Goal: Communication & Community: Participate in discussion

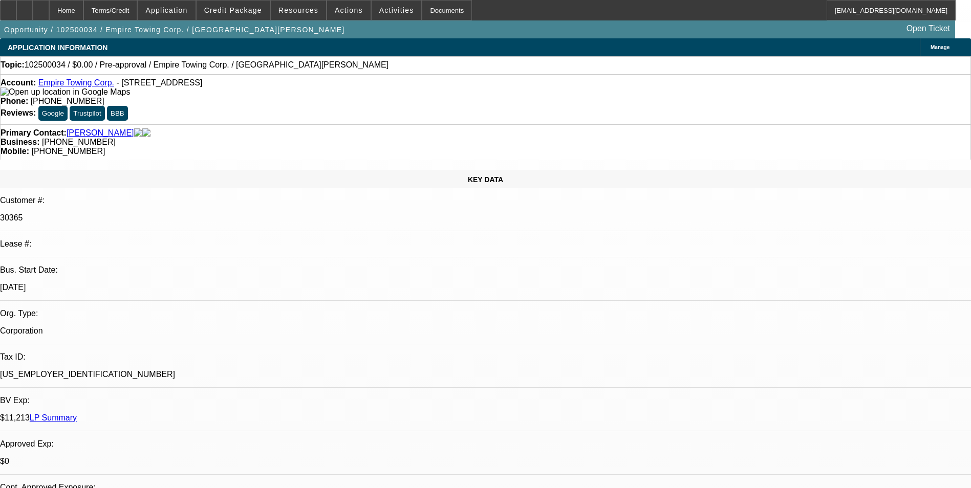
select select "0"
select select "2"
select select "0.1"
select select "4"
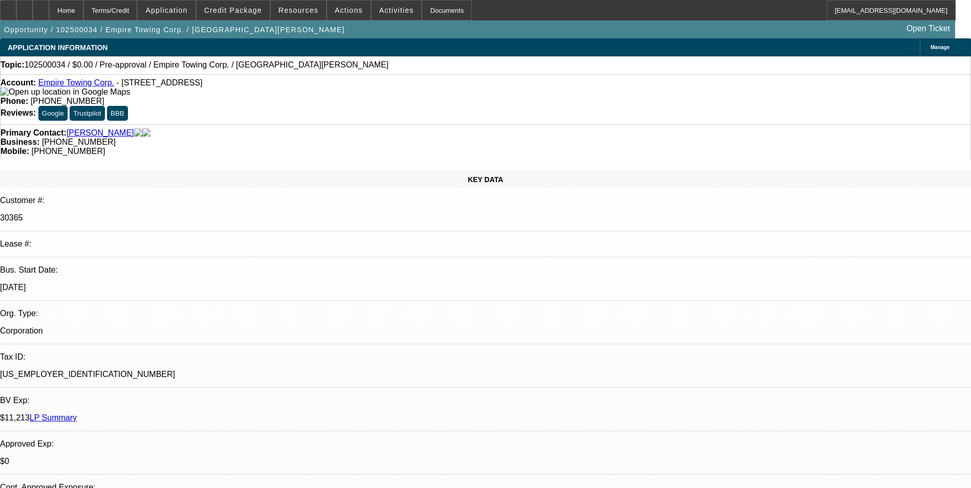
radio input "true"
type textarea "T"
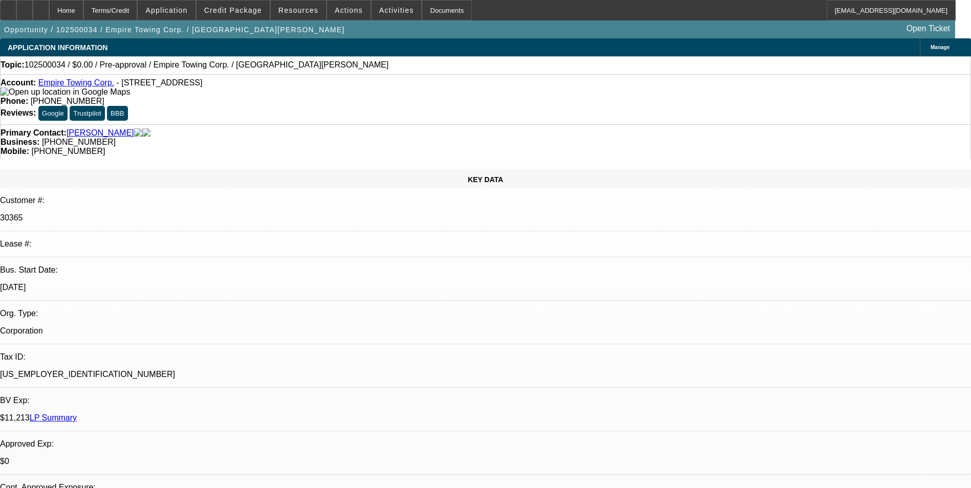
scroll to position [0, 0]
drag, startPoint x: 761, startPoint y: 211, endPoint x: 651, endPoint y: 180, distance: 114.8
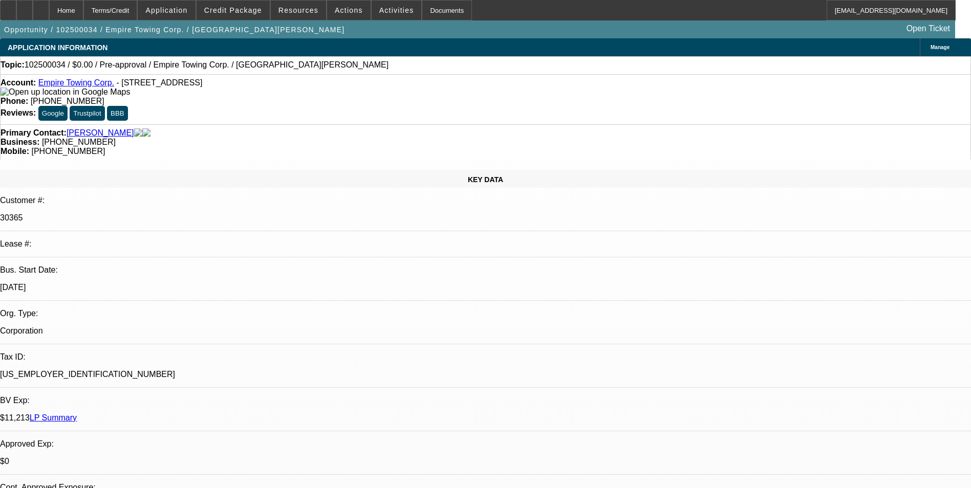
drag, startPoint x: 669, startPoint y: 195, endPoint x: 713, endPoint y: 202, distance: 44.0
drag, startPoint x: 671, startPoint y: 194, endPoint x: 751, endPoint y: 227, distance: 85.6
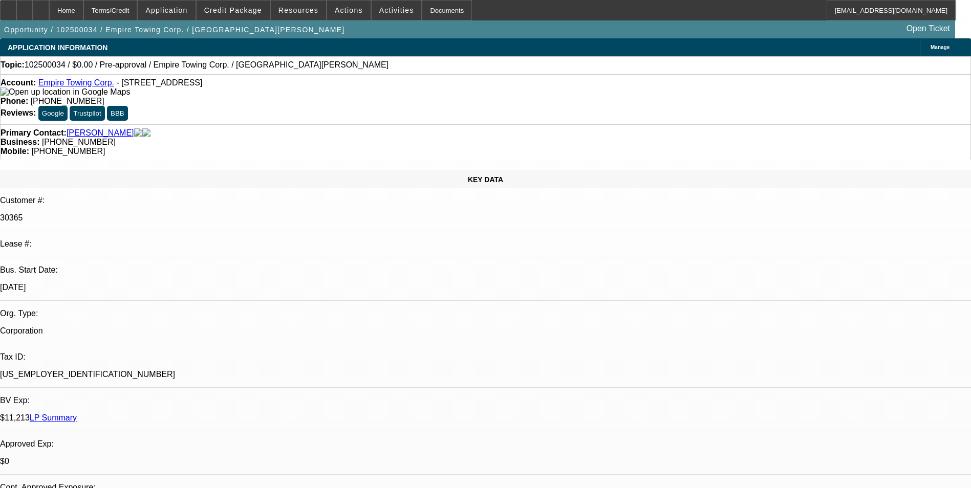
paste textarea "currently has an F550 and an International that are financed, along with an F65…"
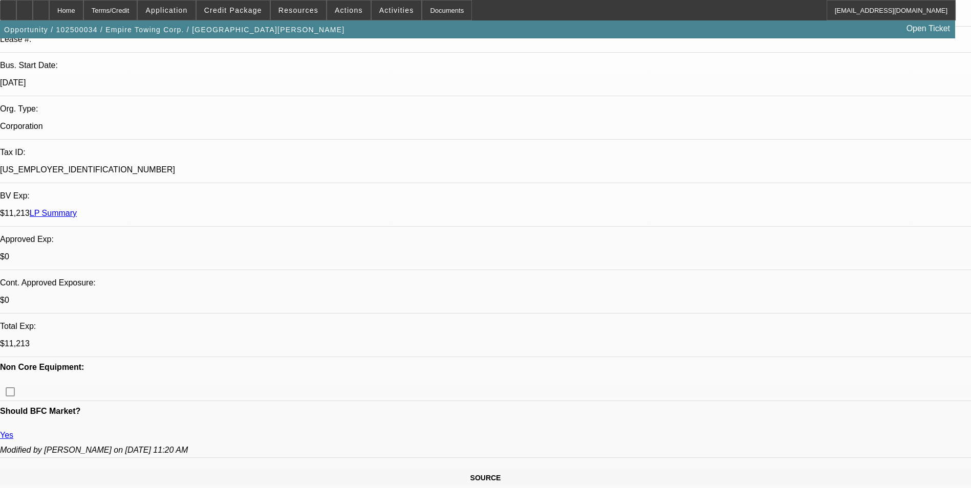
type textarea "[PERSON_NAME] currently has an F550 and an International that are financed, alo…"
drag, startPoint x: 671, startPoint y: 196, endPoint x: 947, endPoint y: 211, distance: 276.7
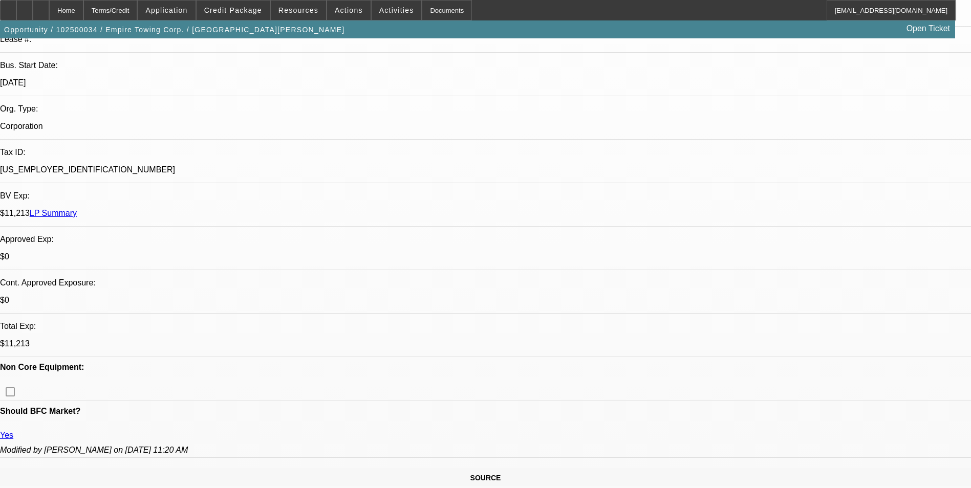
radio input "true"
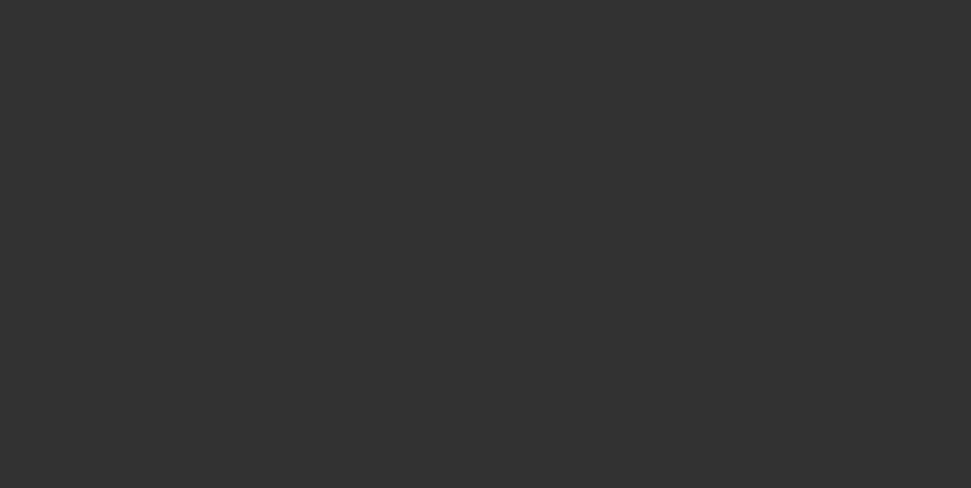
scroll to position [0, 0]
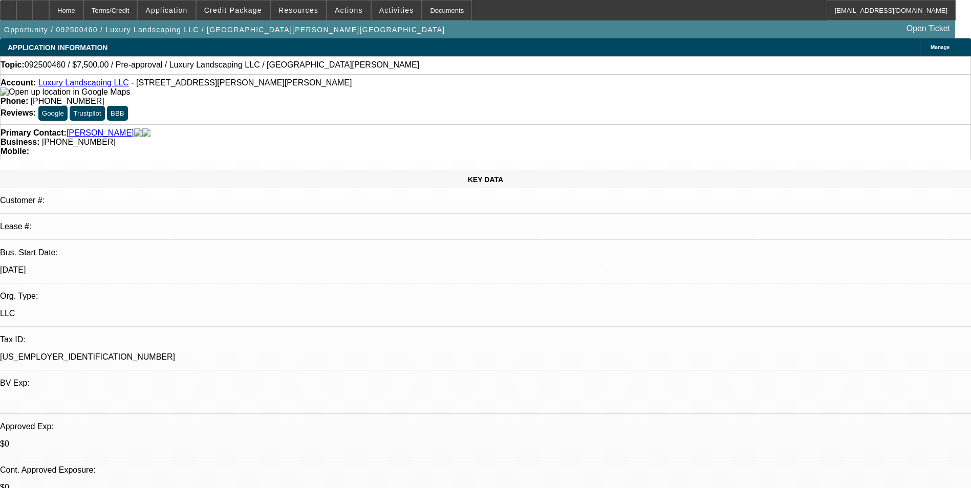
select select "0"
select select "2"
select select "0.1"
select select "4"
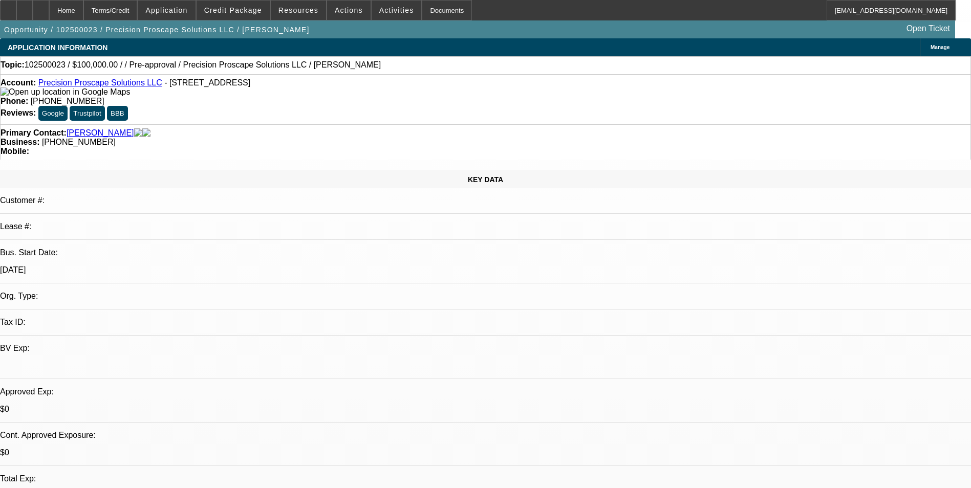
select select "0"
select select "2"
select select "0.1"
select select "4"
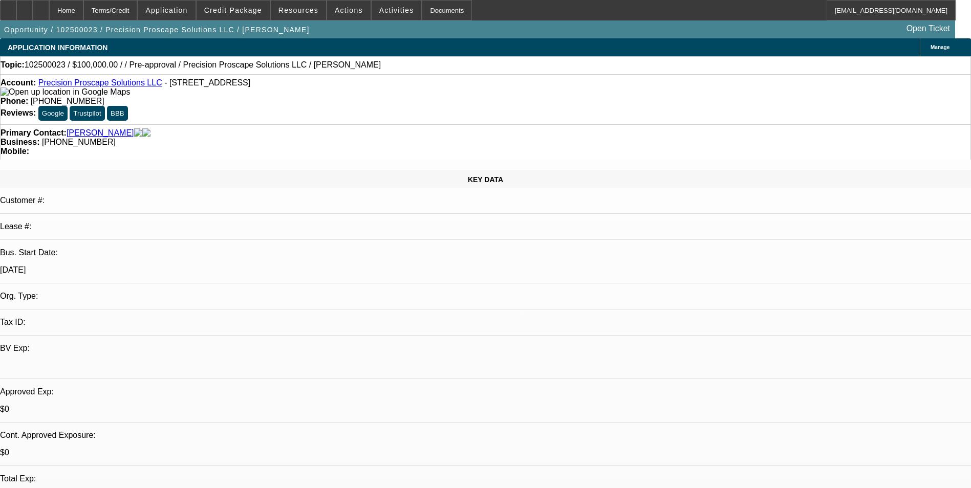
radio input "true"
paste textarea "They bought the business 2 years ago from ron - have been looking for financing…"
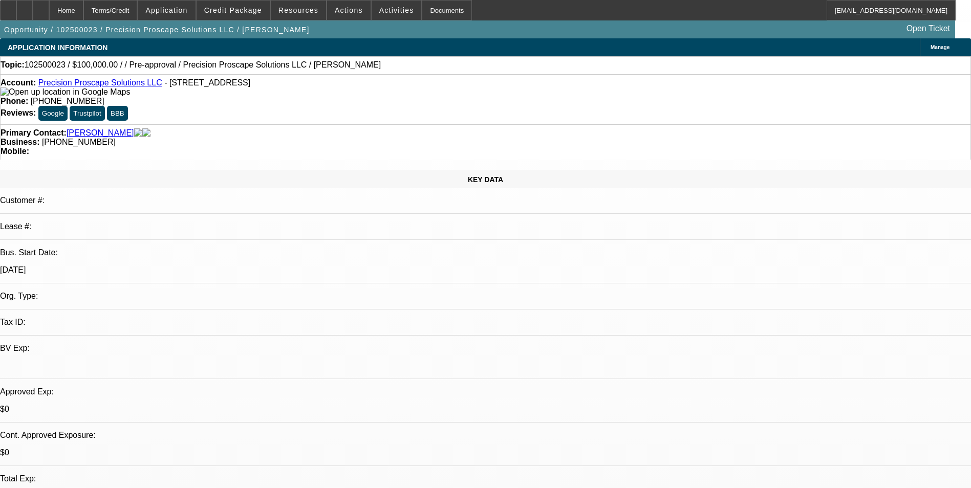
scroll to position [10, 0]
type textarea "They bought the business 2 years ago from ron - have been looking for financing…"
radio input "true"
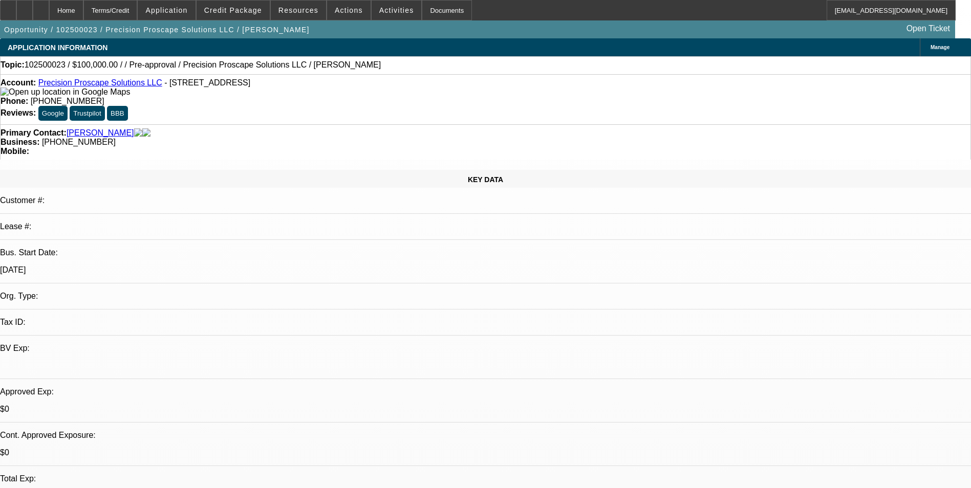
click at [41, 7] on icon at bounding box center [41, 7] width 0 height 0
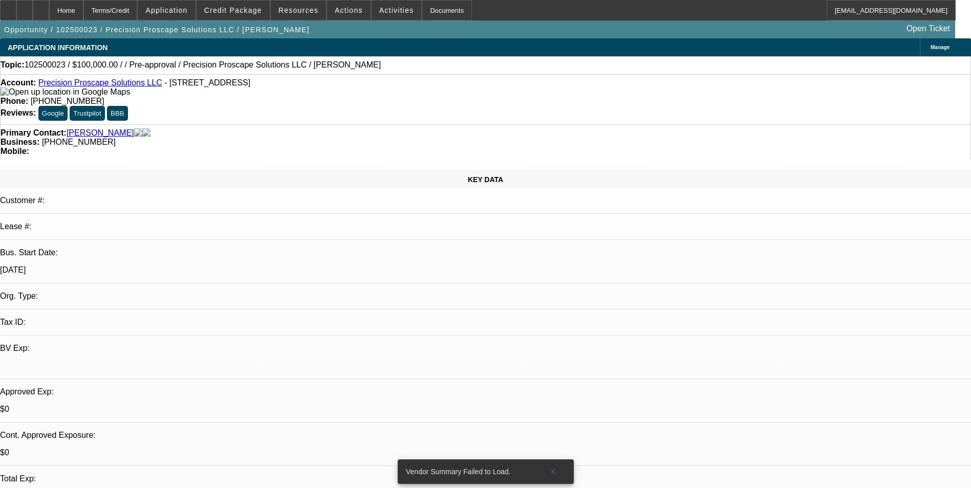
select select "0"
select select "2"
select select "0.1"
select select "4"
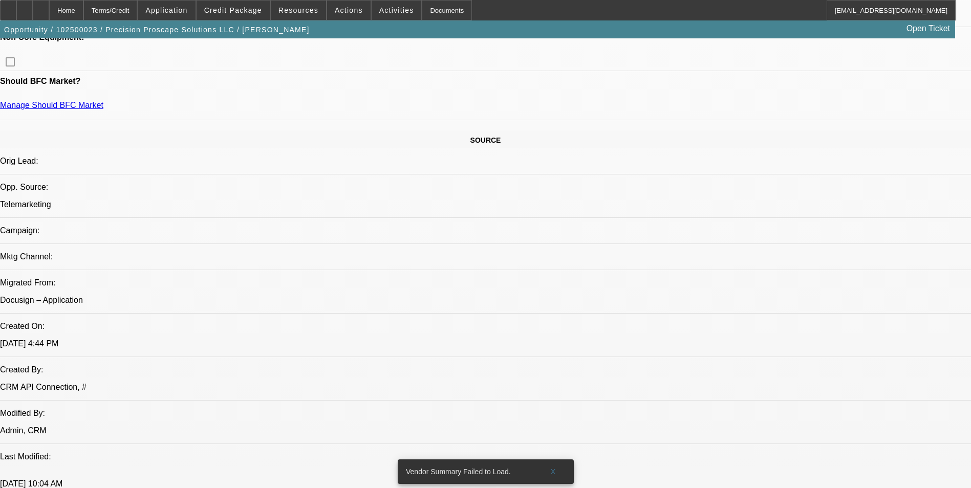
scroll to position [307, 0]
